Goal: Task Accomplishment & Management: Complete application form

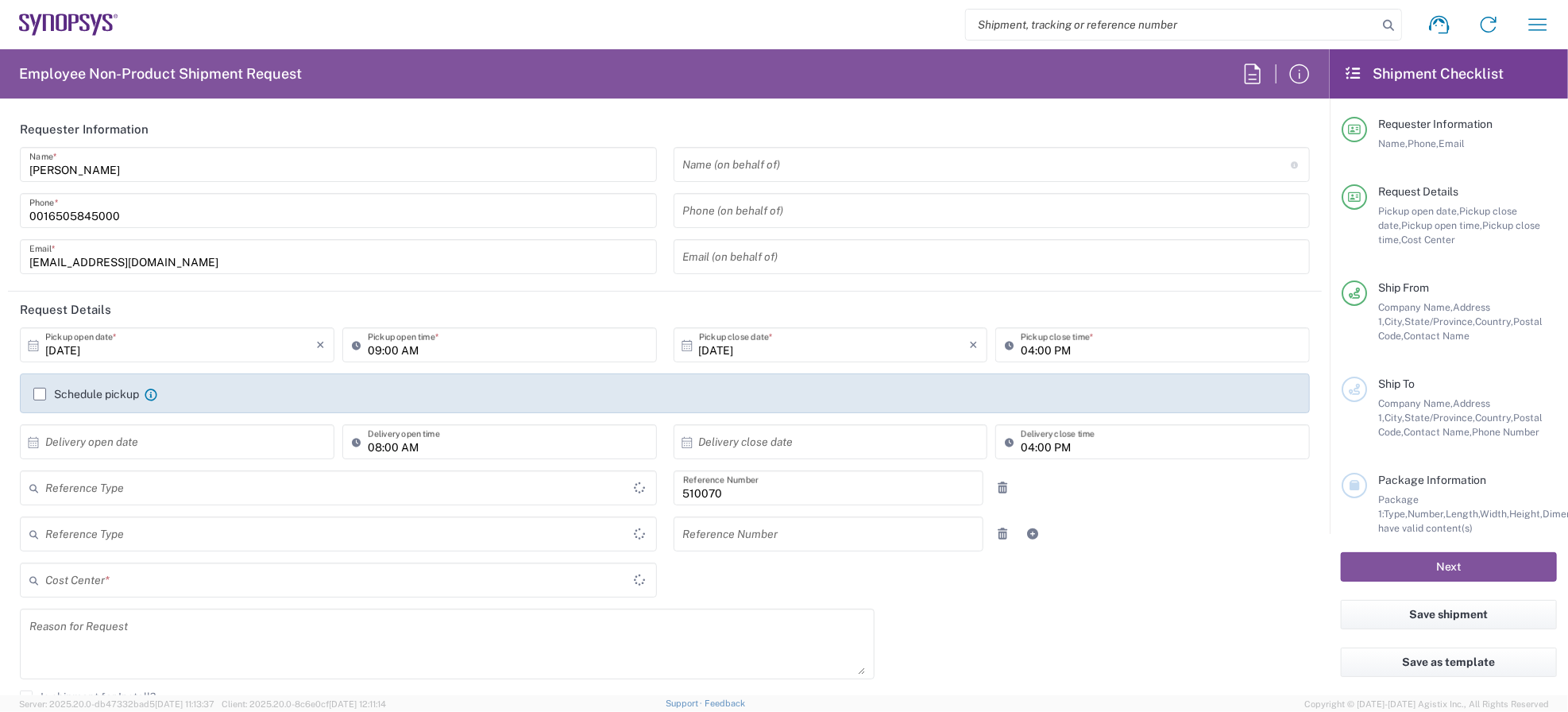
type input "Department"
type input "Delivered at Place"
type input "US01, SG, IP-DIG, R&D 510070"
type input "[GEOGRAPHIC_DATA]"
type input "[US_STATE]"
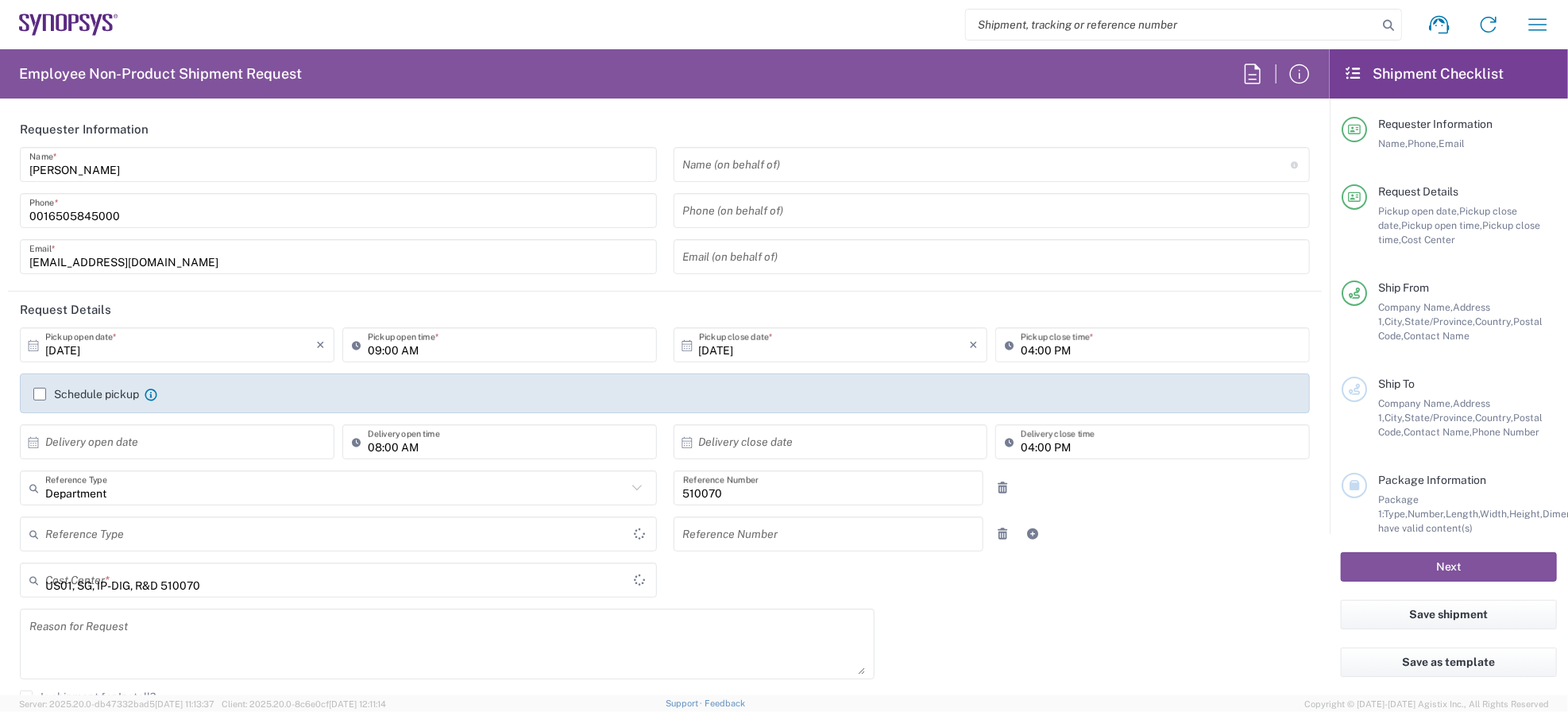
type input "[GEOGRAPHIC_DATA]"
type input "Headquarters USSV"
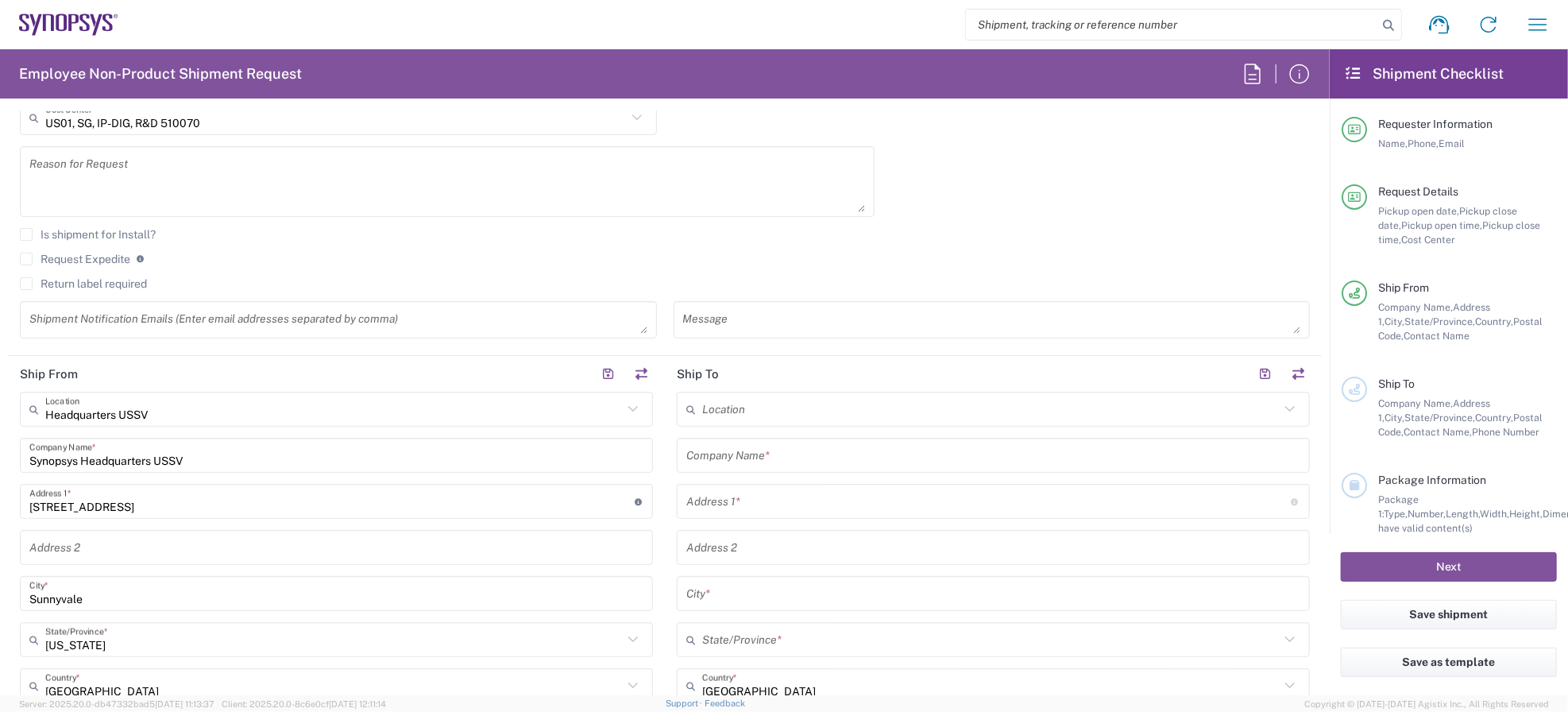
scroll to position [477, 0]
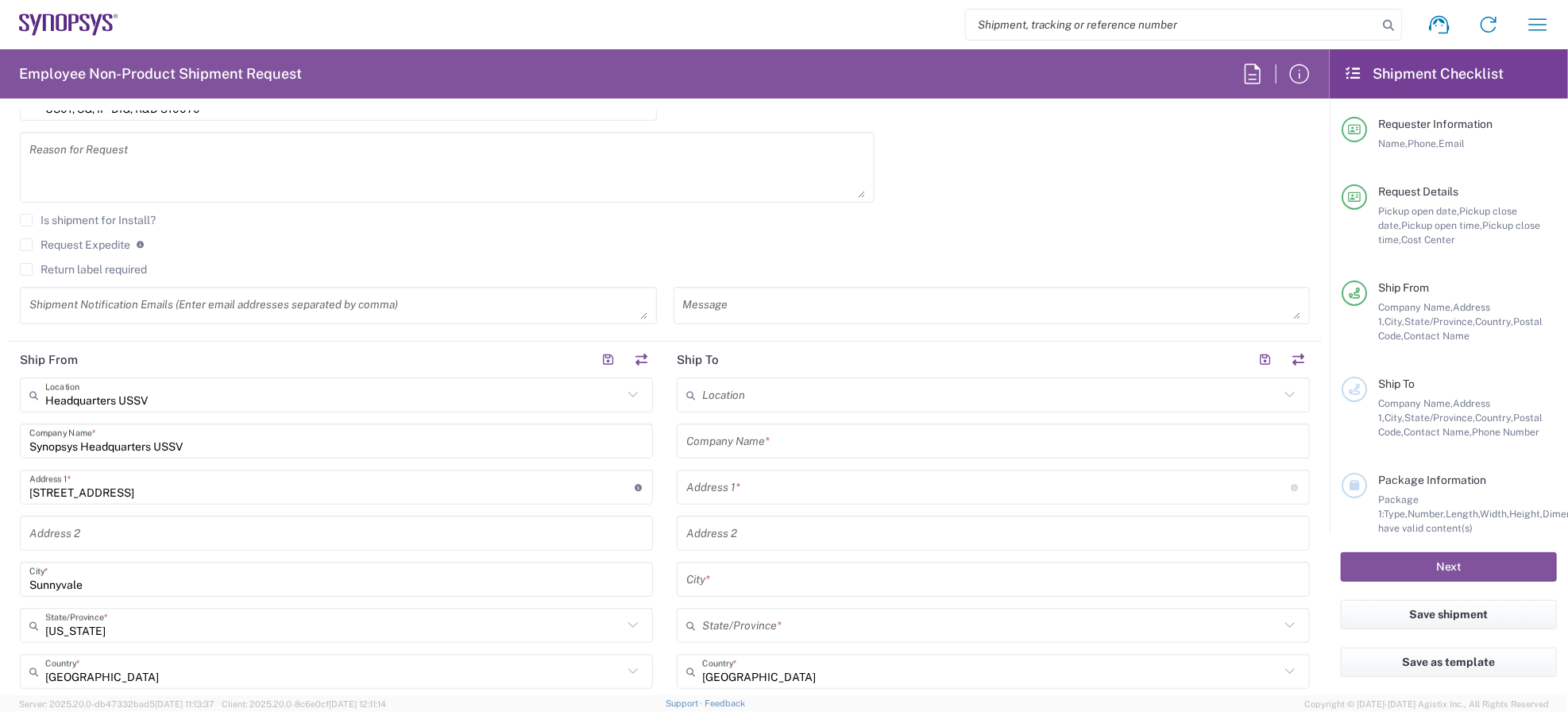
click at [1026, 699] on agx-app-version "Server: 2025.20.0-db47332bad5 [DATE] 11:13:37 Client: 2025.20.0-8c6e0cf [DATE] …" at bounding box center [784, 703] width 1568 height 17
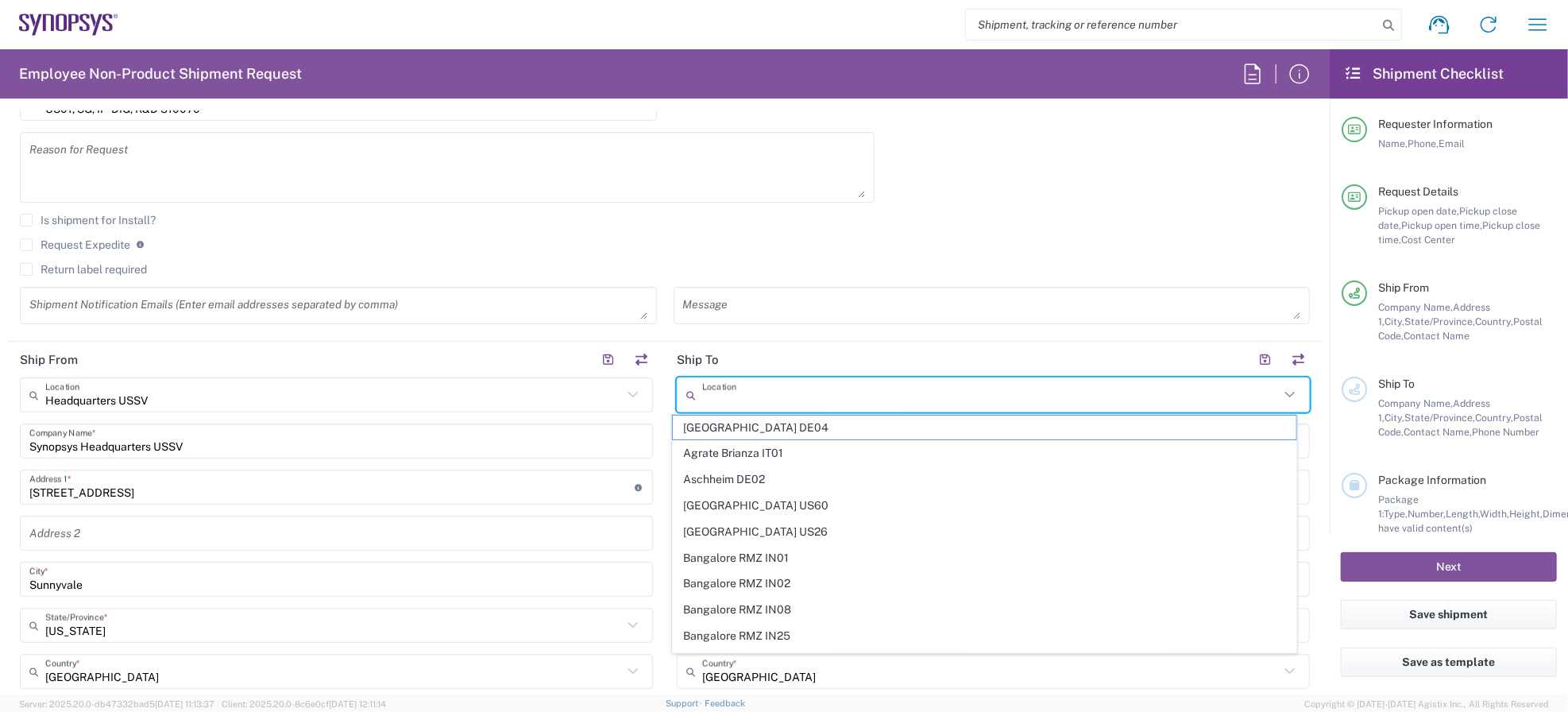
click at [822, 391] on input "text" at bounding box center [990, 395] width 577 height 28
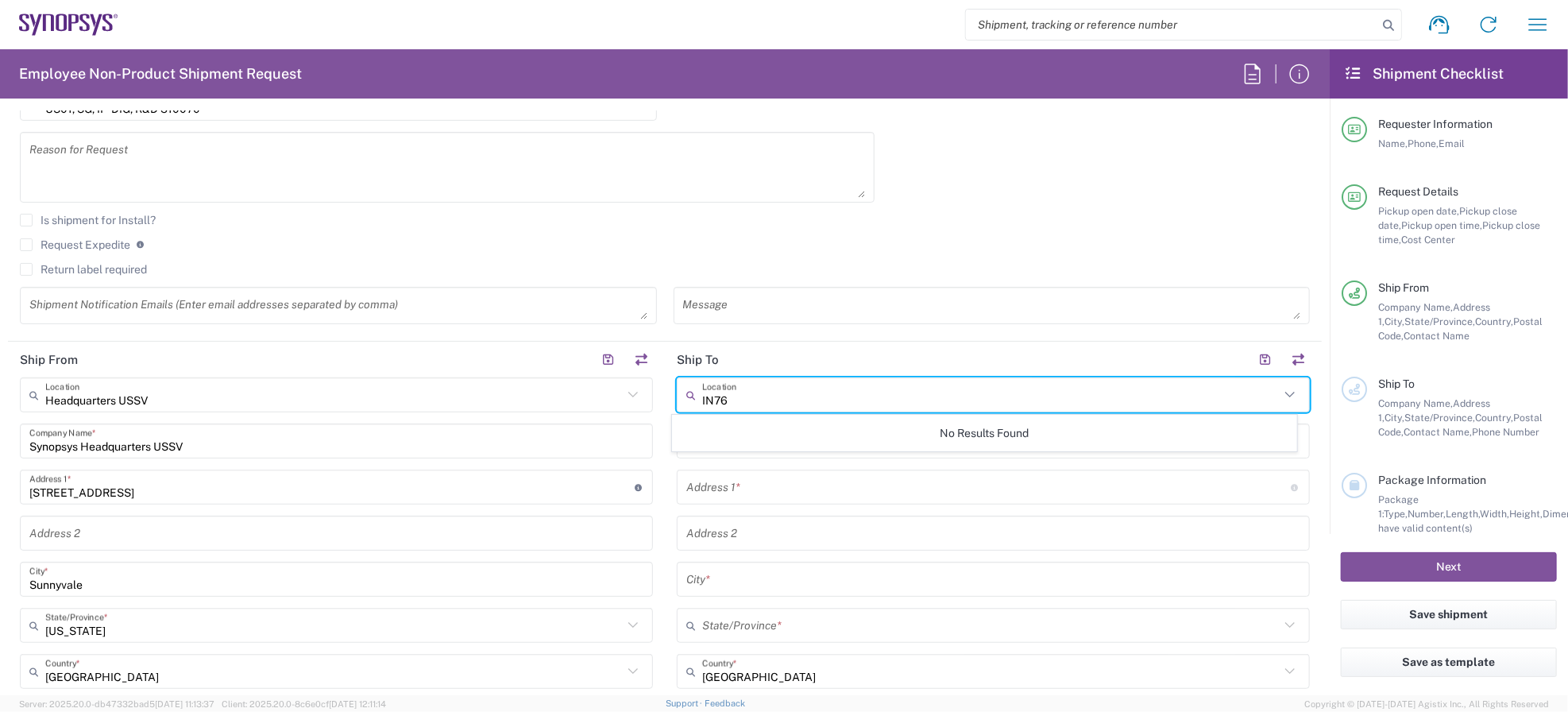
type input "IN76"
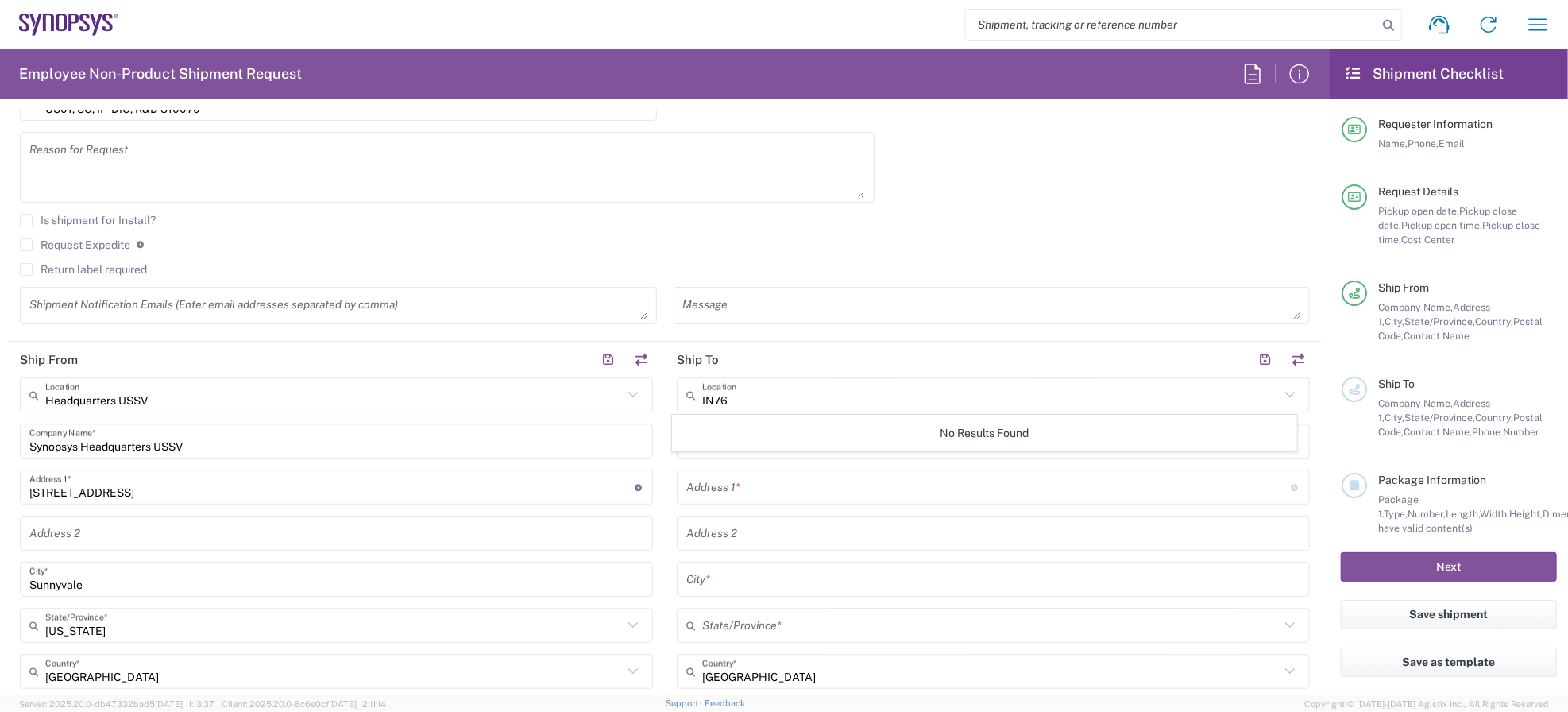
click at [1283, 391] on icon at bounding box center [1289, 394] width 20 height 20
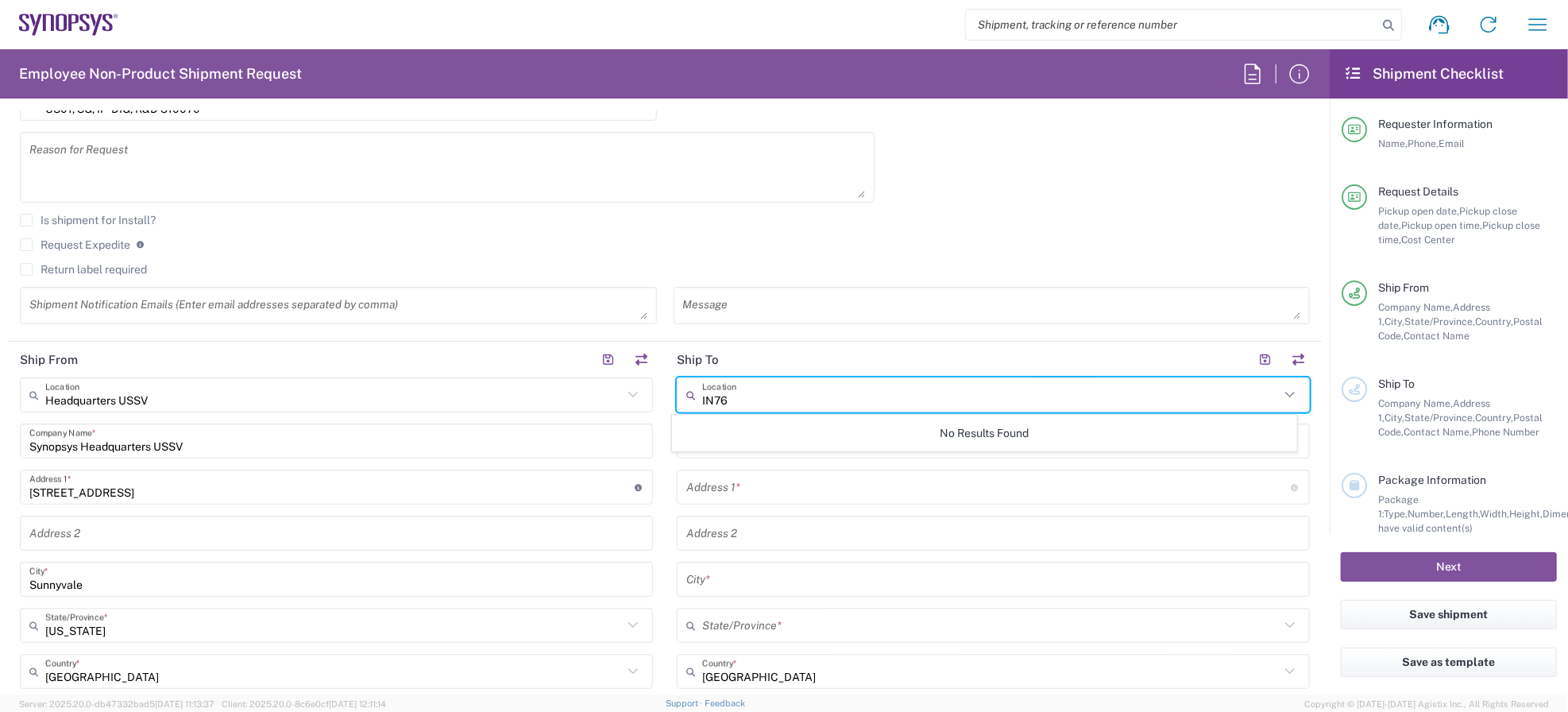
click at [834, 478] on input "text" at bounding box center [988, 487] width 605 height 28
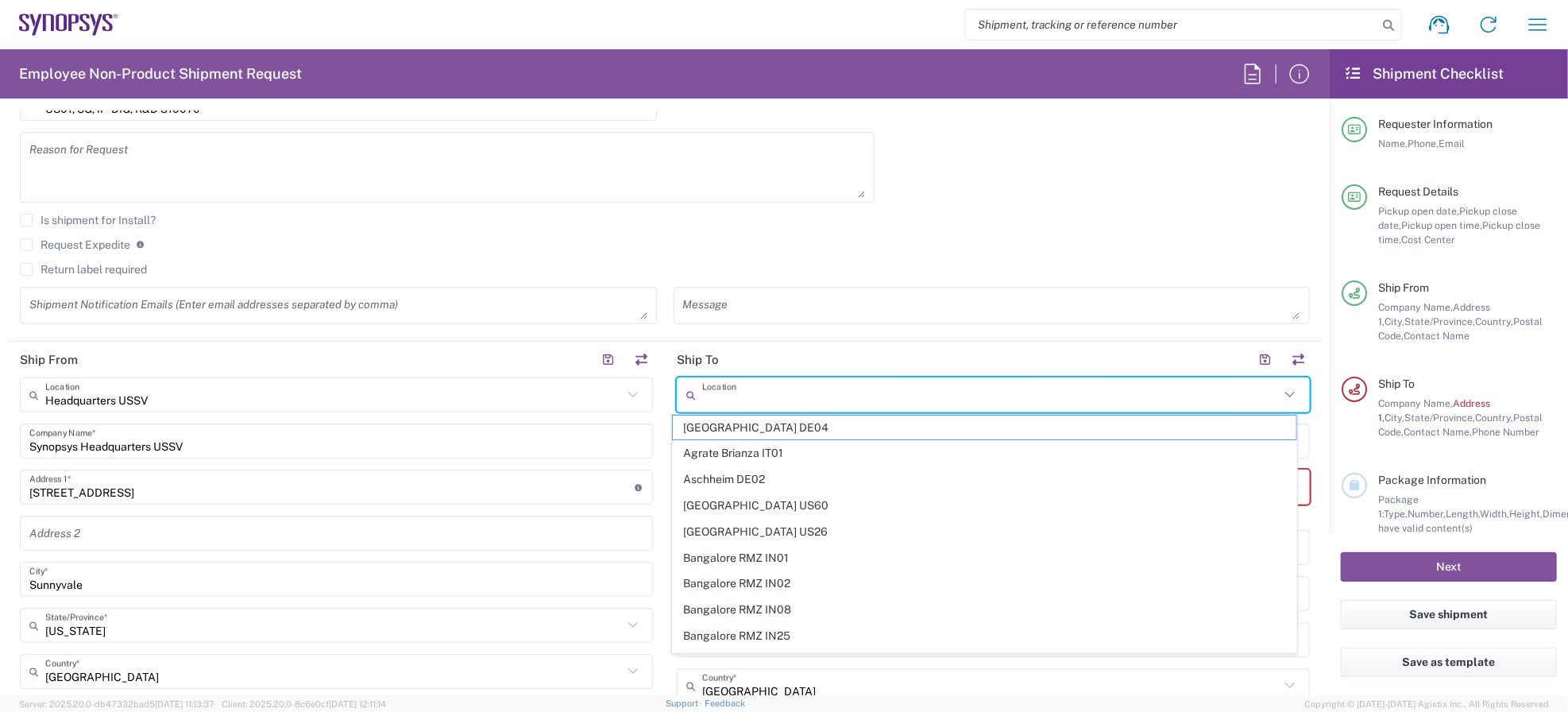
click at [819, 403] on input "text" at bounding box center [990, 395] width 577 height 28
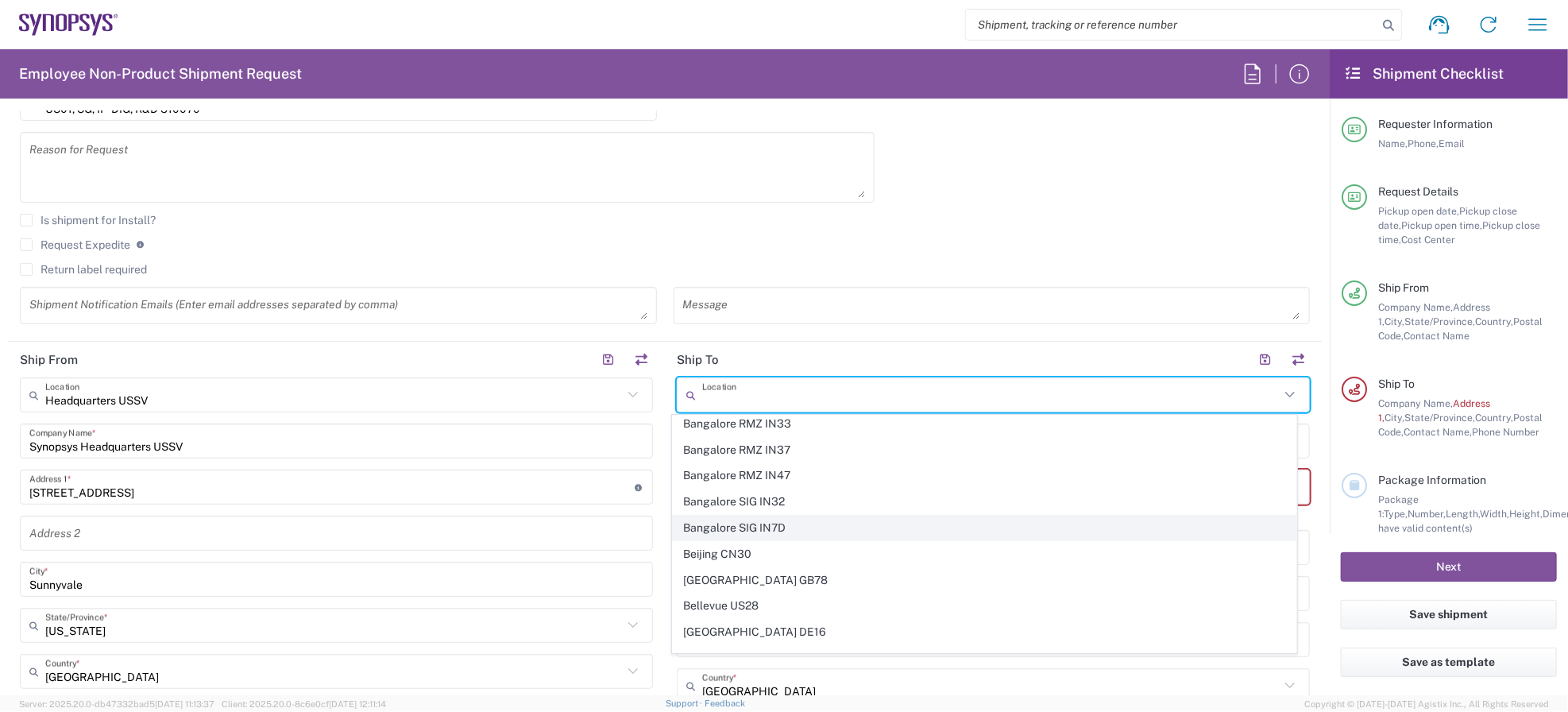
click at [810, 529] on span "Bangalore SIG IN7D" at bounding box center [985, 528] width 624 height 25
type input "Bangalore SIG IN7D"
type input "Synopsys Bangalore SIG IN7D"
type input "Prestige Blue Chip Software Park"
type input "Municipal [STREET_ADDRESS][PERSON_NAME]"
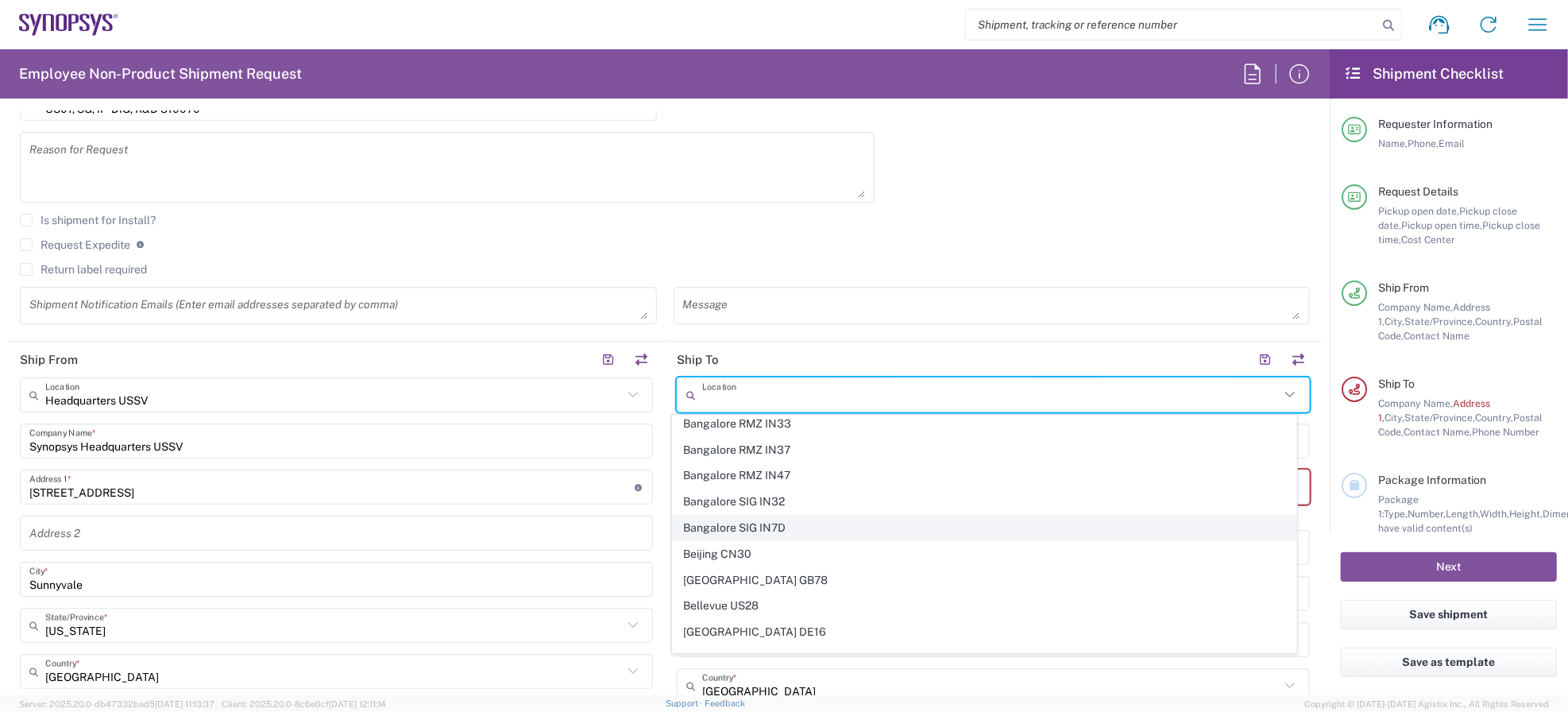
type input "[GEOGRAPHIC_DATA]"
type input "560029"
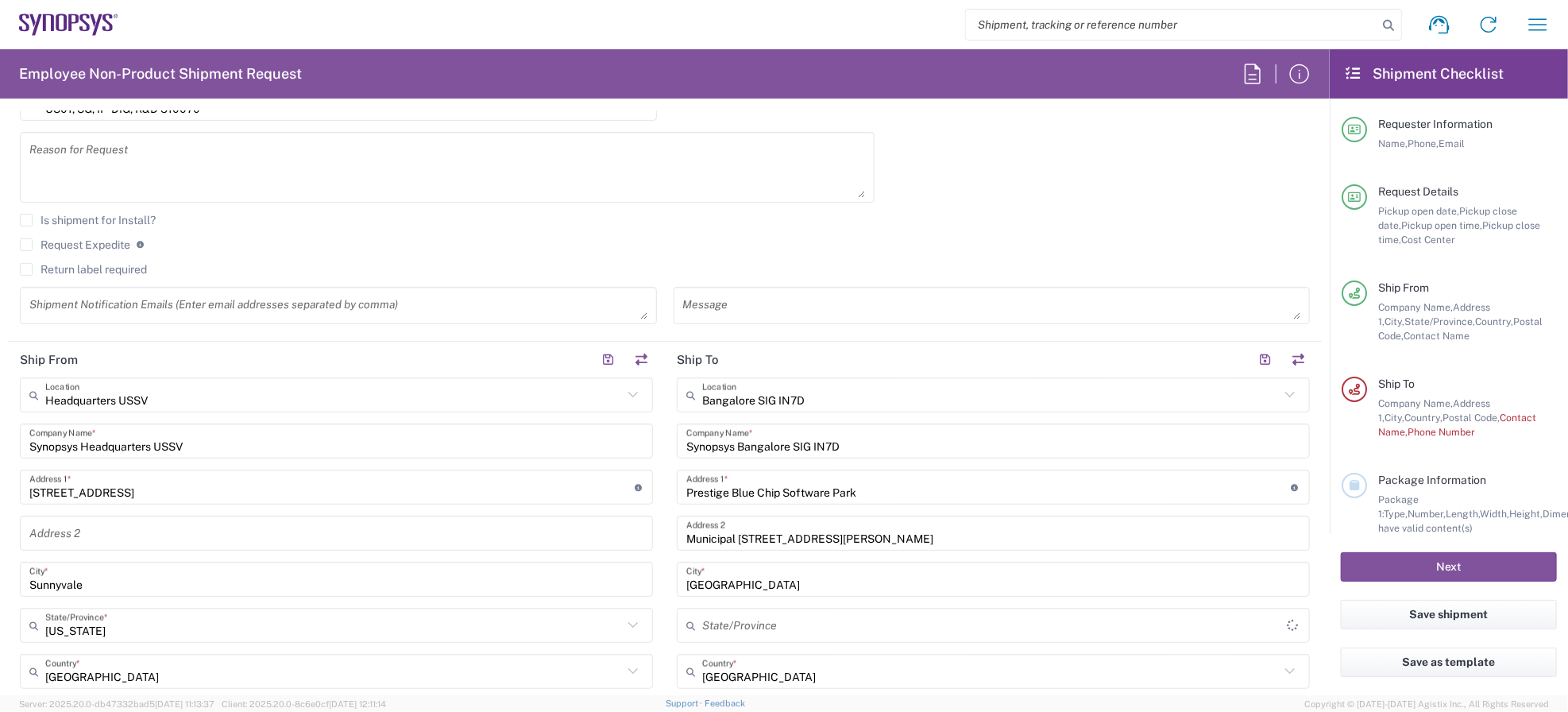
type input "[GEOGRAPHIC_DATA]"
click at [1023, 555] on div "Bangalore SIG IN7D Location [GEOGRAPHIC_DATA] SIG IN7D [GEOGRAPHIC_DATA] DE04 A…" at bounding box center [993, 702] width 633 height 650
click at [1282, 393] on icon at bounding box center [1289, 394] width 20 height 20
